Goal: Information Seeking & Learning: Learn about a topic

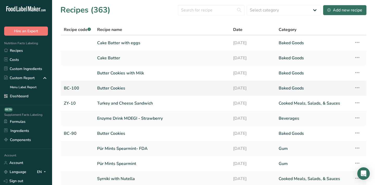
click at [114, 87] on link "Butter Cookies" at bounding box center [162, 88] width 130 height 11
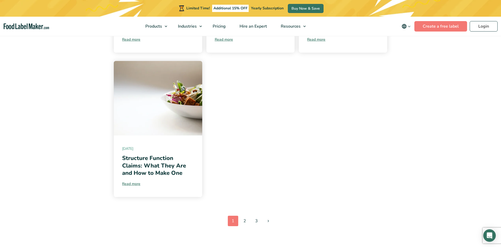
scroll to position [504, 0]
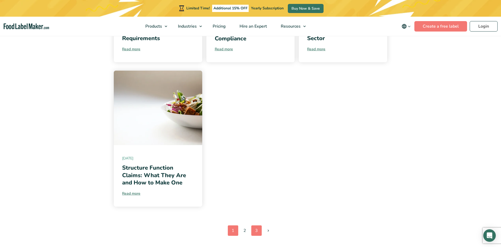
click at [257, 230] on link "3" at bounding box center [256, 231] width 10 height 10
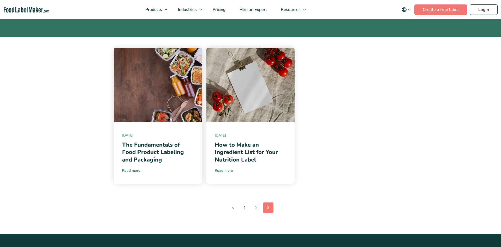
scroll to position [94, 0]
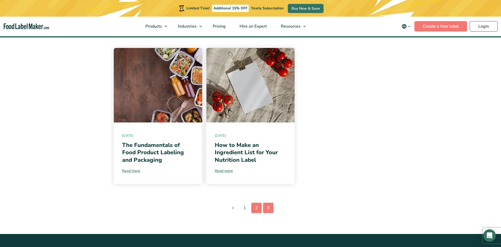
click at [255, 210] on link "2" at bounding box center [256, 208] width 10 height 10
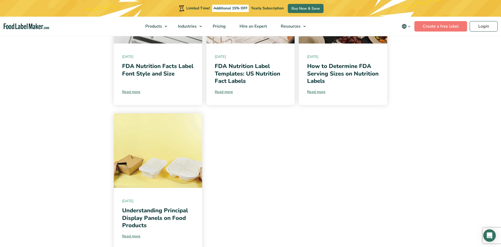
scroll to position [464, 0]
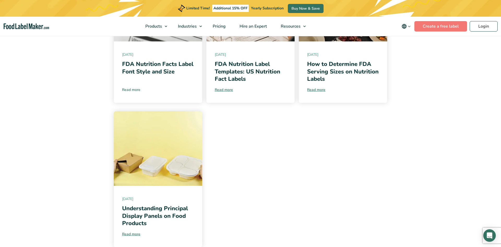
click at [130, 88] on link "Read more" at bounding box center [158, 89] width 72 height 5
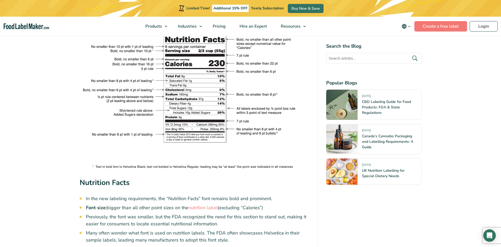
scroll to position [973, 0]
